Goal: Check status

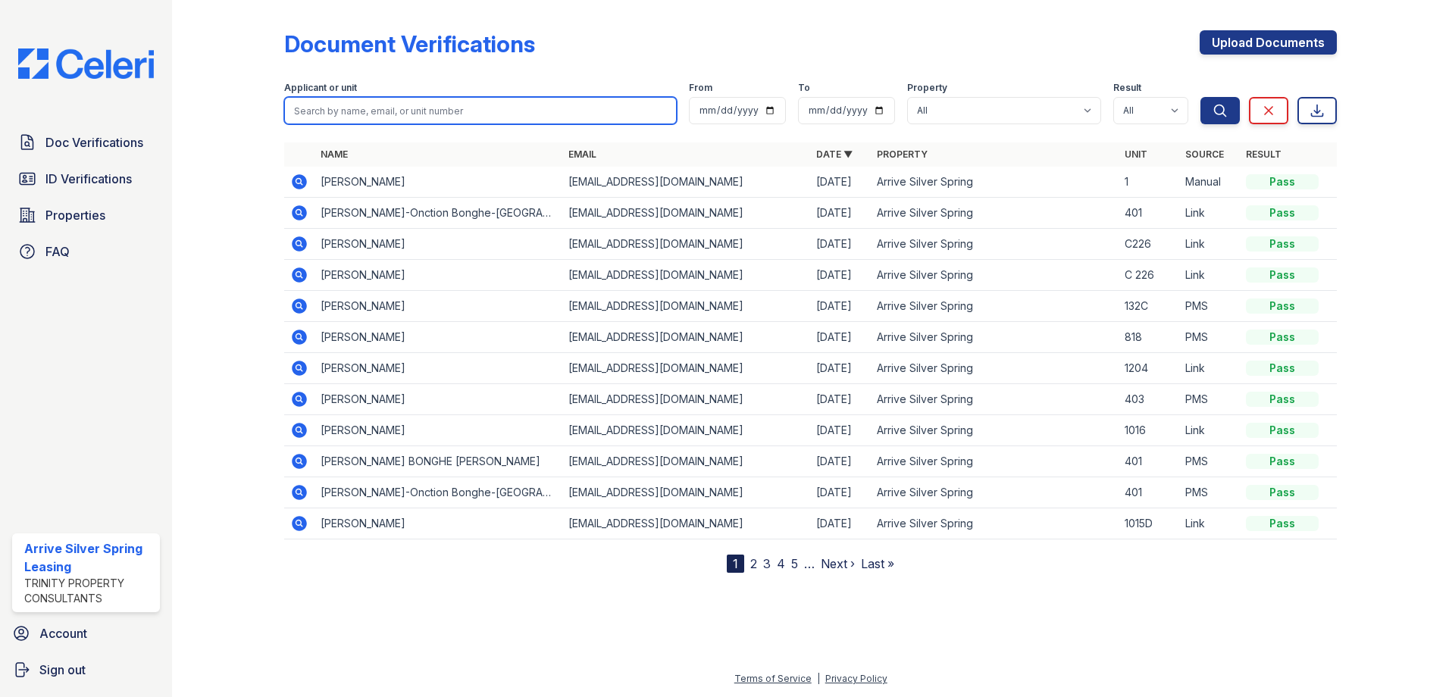
click at [376, 111] on input "search" at bounding box center [480, 110] width 393 height 27
type input "sassi"
click at [1200, 97] on button "Search" at bounding box center [1219, 110] width 39 height 27
click at [301, 243] on icon at bounding box center [299, 244] width 18 height 18
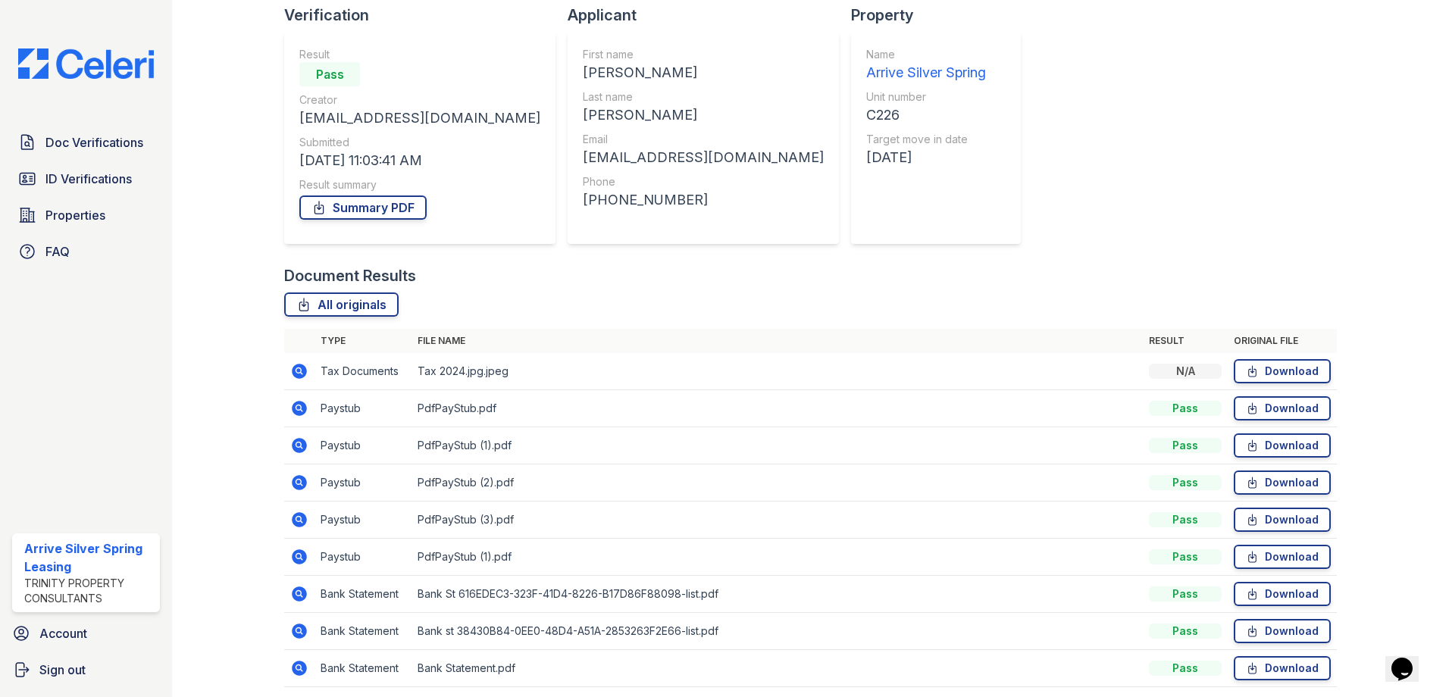
scroll to position [152, 0]
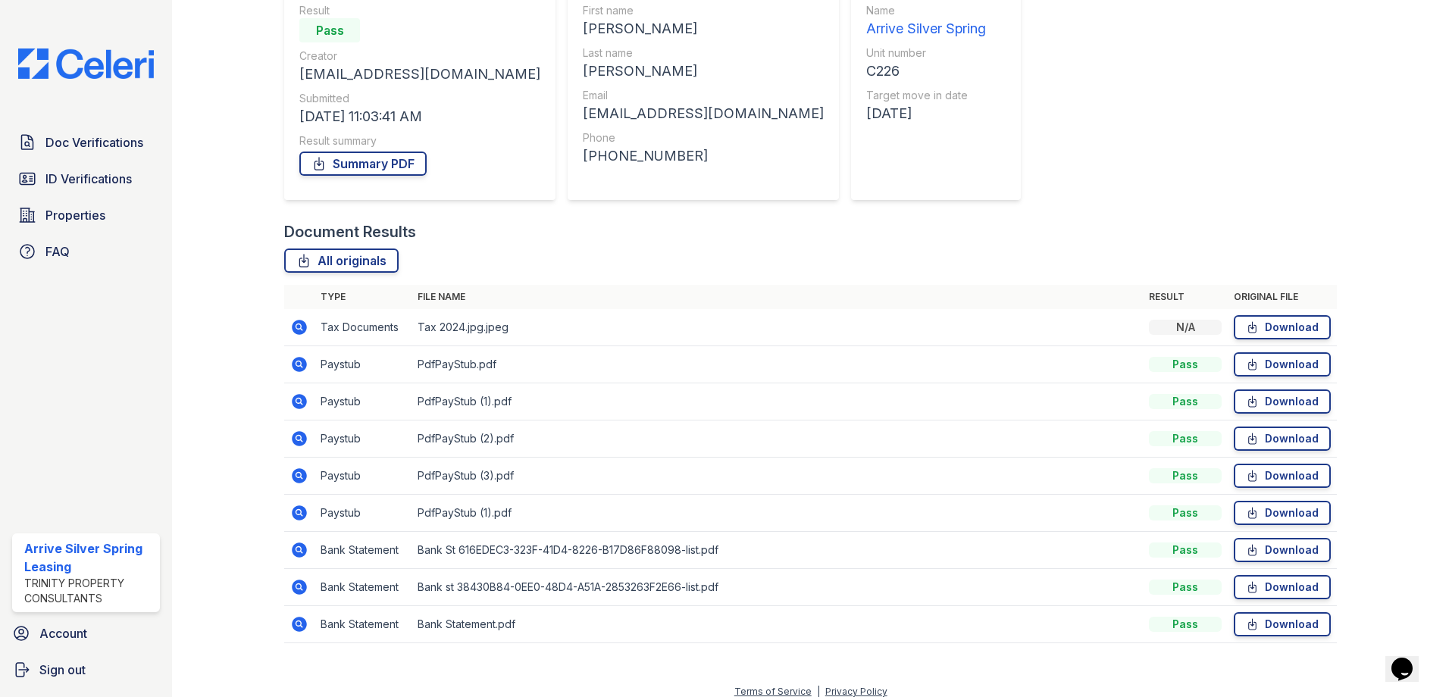
click at [301, 368] on icon at bounding box center [299, 364] width 15 height 15
